Goal: Register for event/course

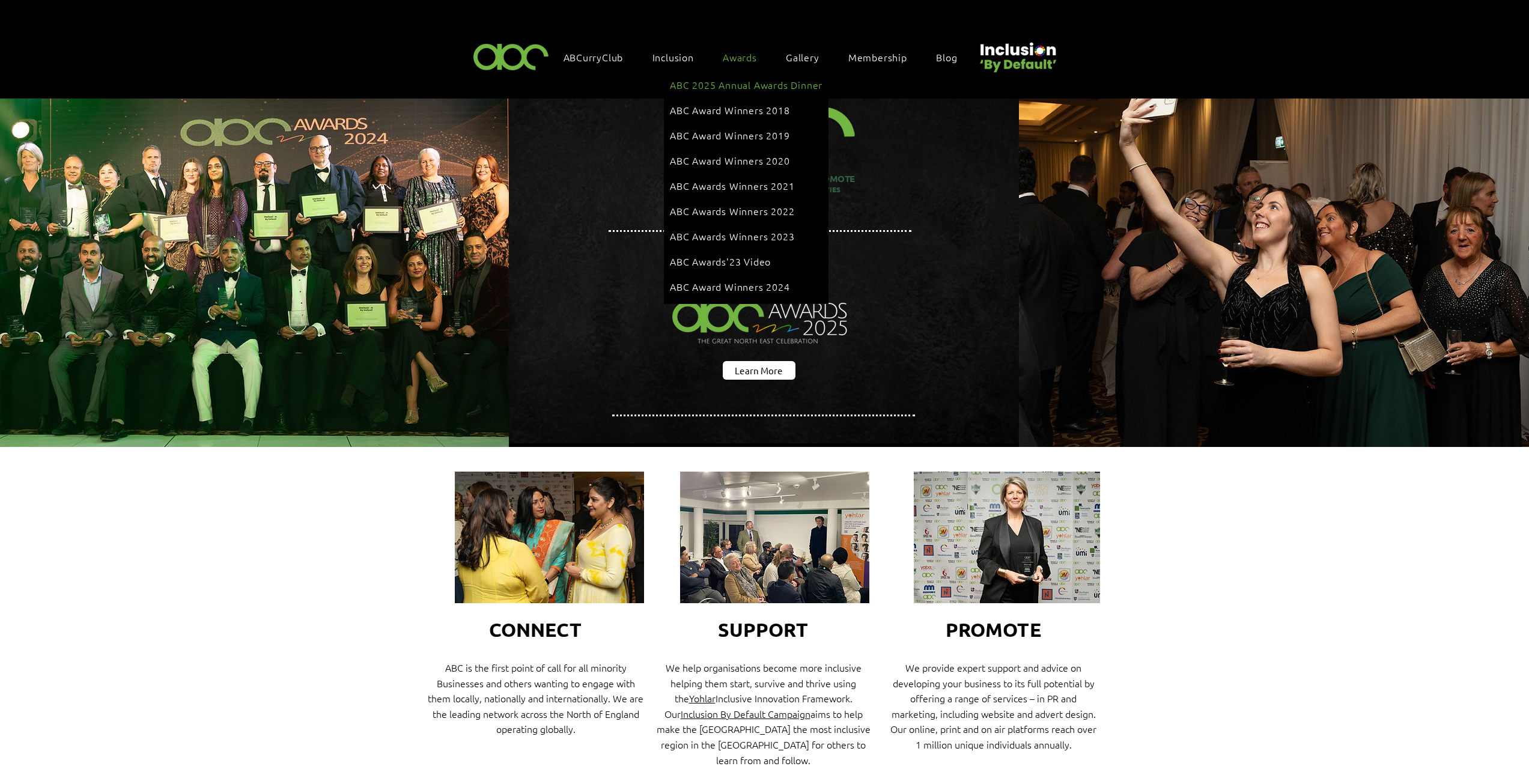
click at [756, 81] on span "ABC 2025 Annual Awards Dinner" at bounding box center [747, 85] width 153 height 13
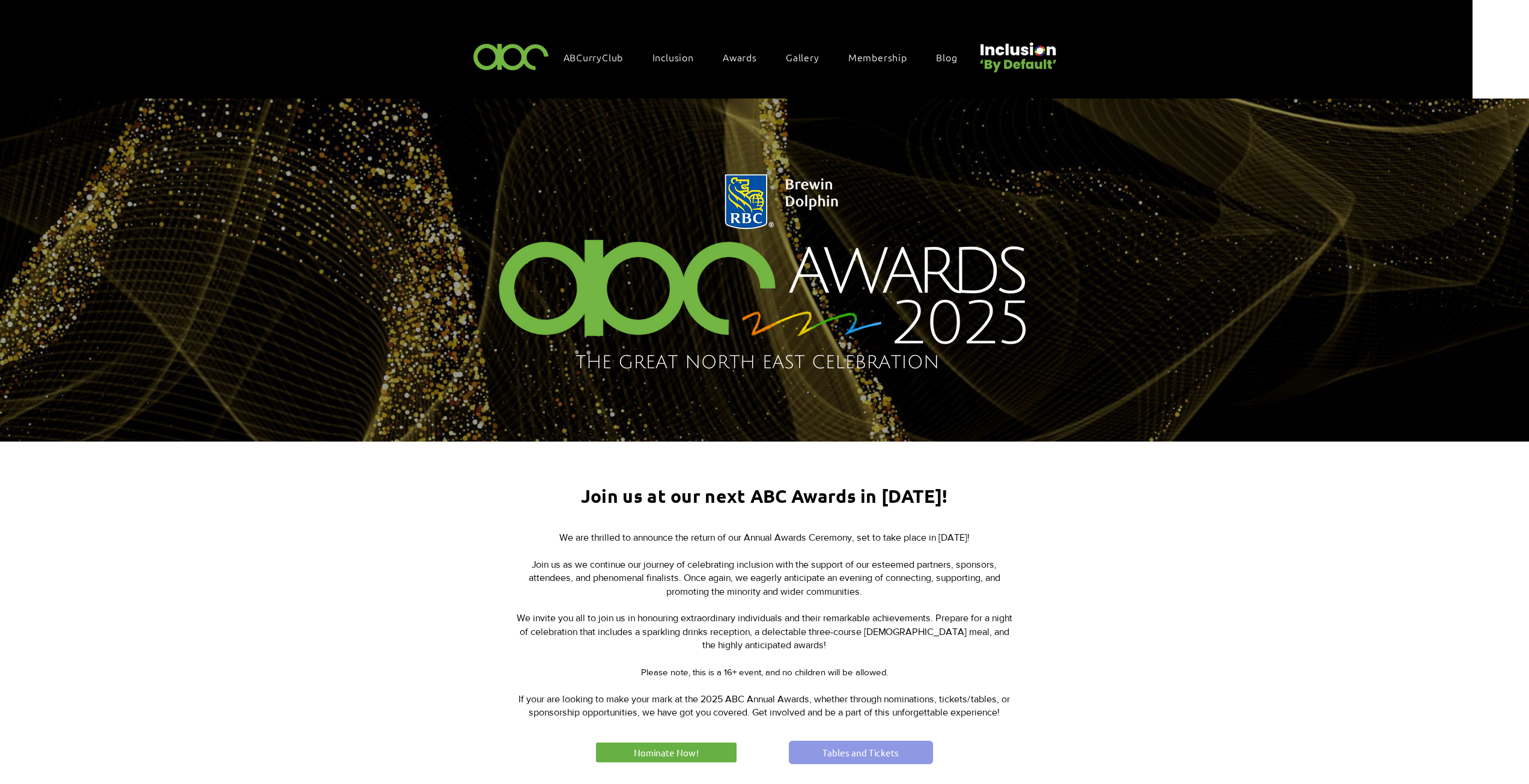
click at [831, 754] on span "Tables and Tickets" at bounding box center [861, 753] width 77 height 13
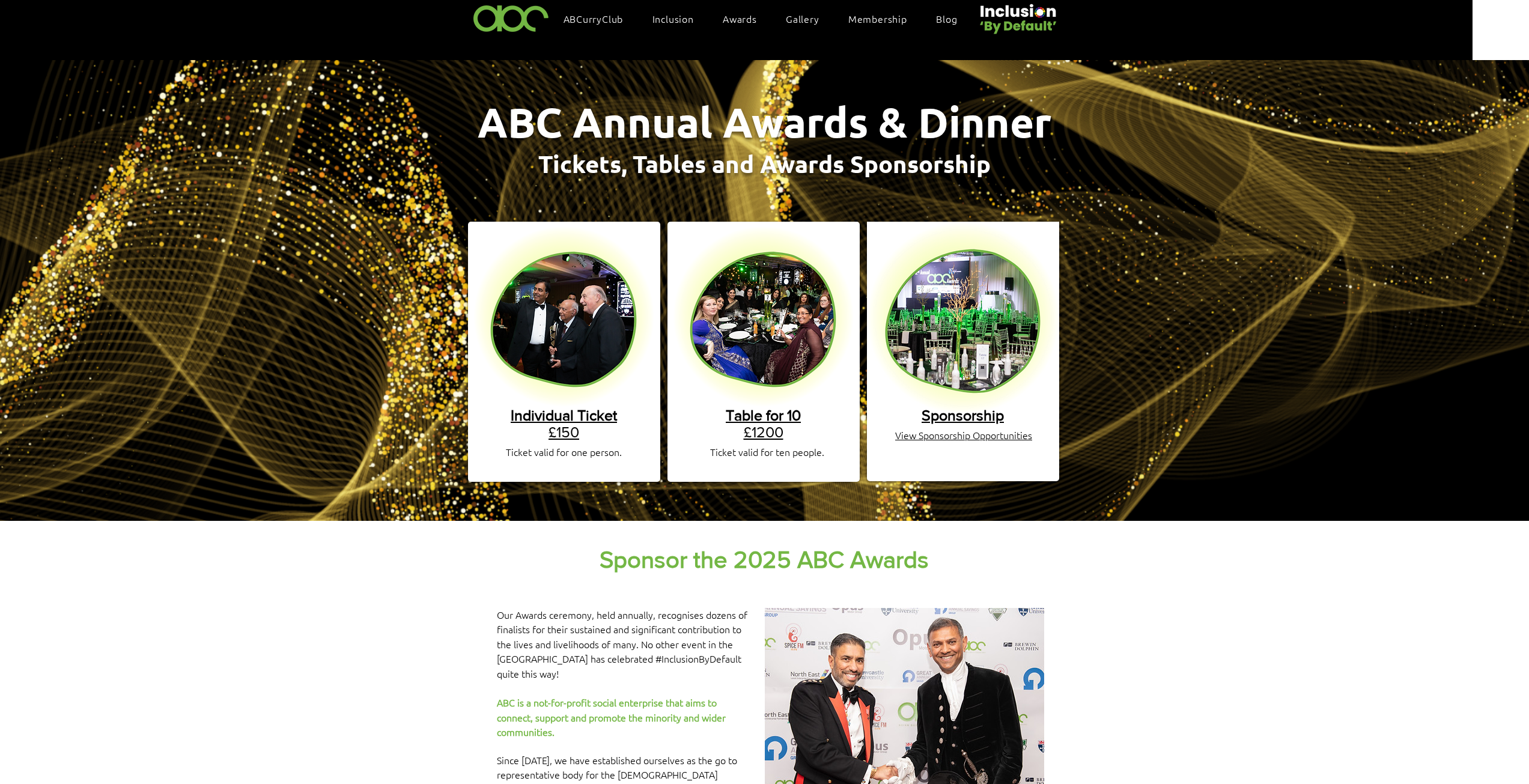
scroll to position [60, 0]
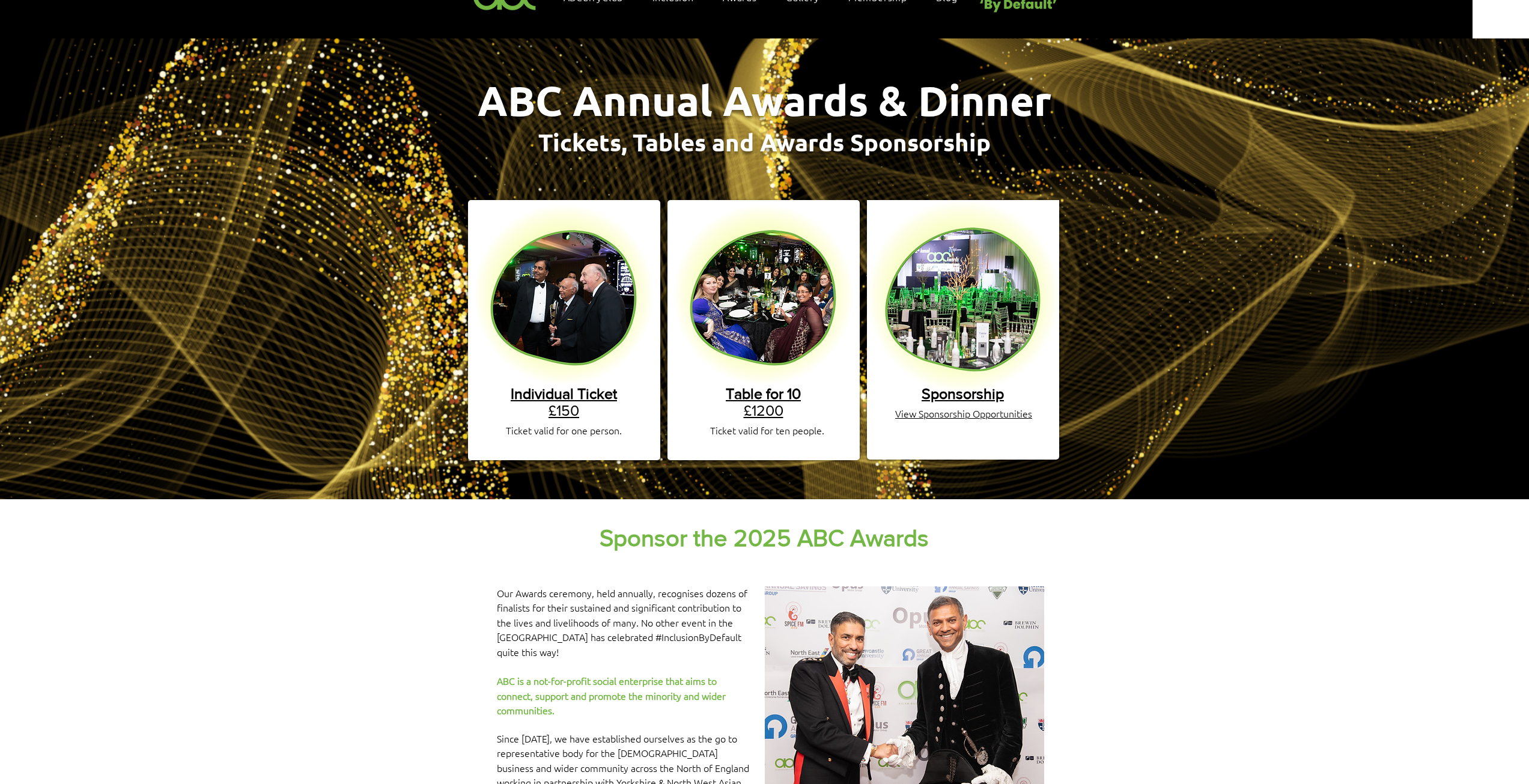
click at [783, 393] on link "Table for 10 £1200" at bounding box center [764, 402] width 75 height 34
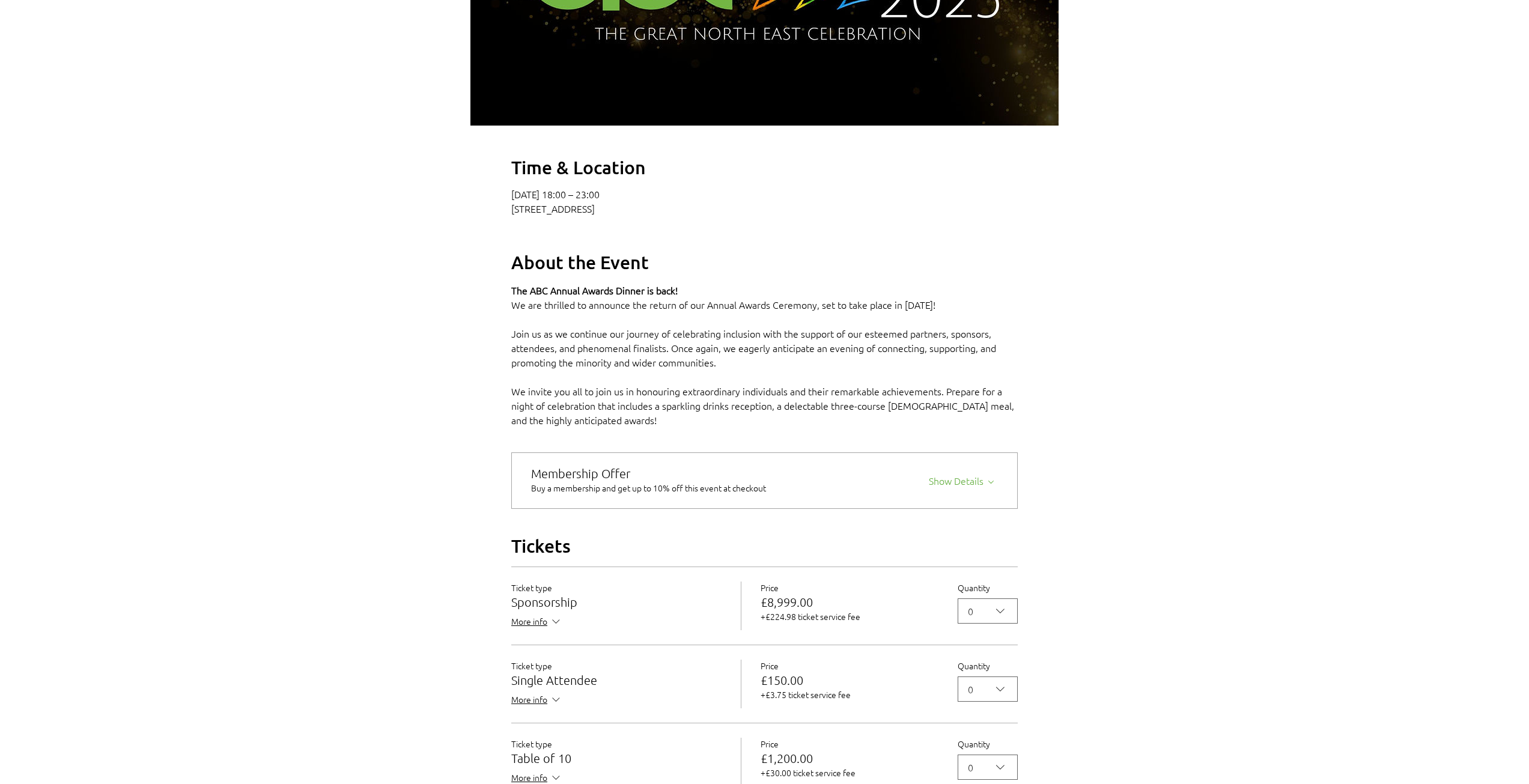
scroll to position [781, 0]
